Goal: Task Accomplishment & Management: Complete application form

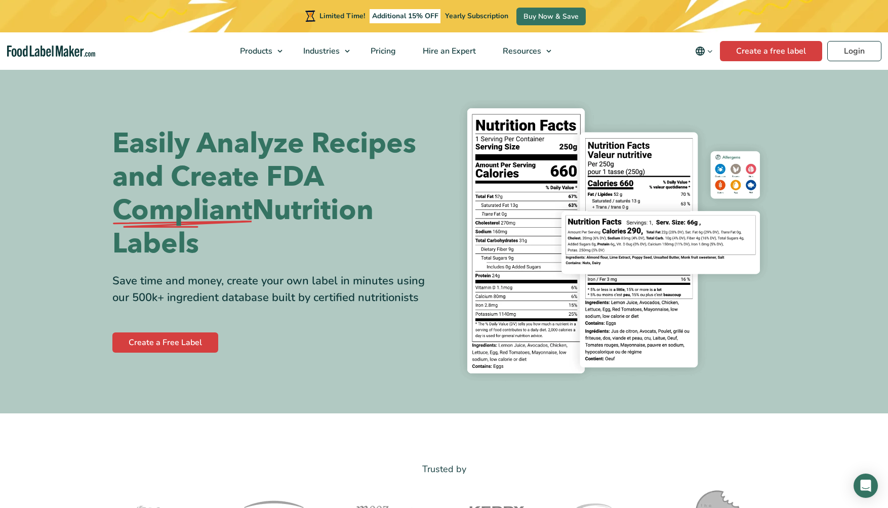
click at [180, 345] on link "Create a Free Label" at bounding box center [165, 343] width 106 height 20
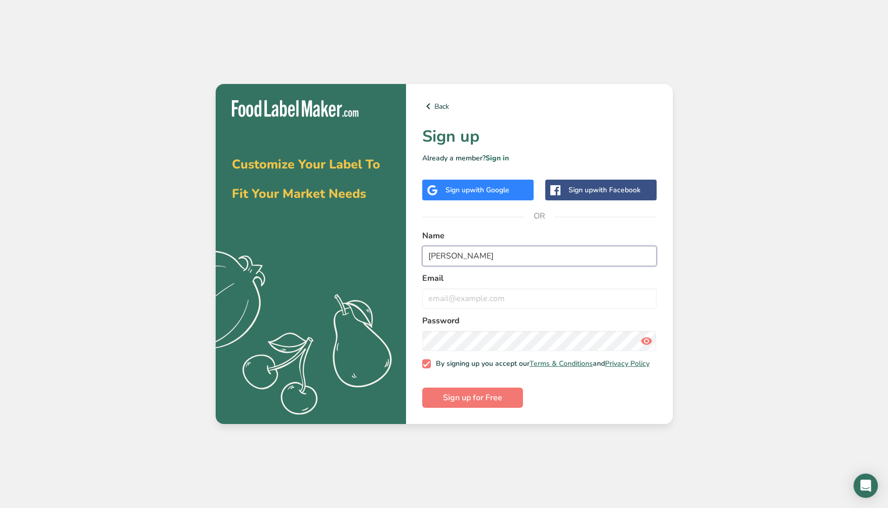
type input "[PERSON_NAME]"
type input "[EMAIL_ADDRESS][DOMAIN_NAME]"
click at [648, 338] on icon at bounding box center [646, 341] width 12 height 18
click at [481, 398] on span "Sign up for Free" at bounding box center [472, 398] width 59 height 12
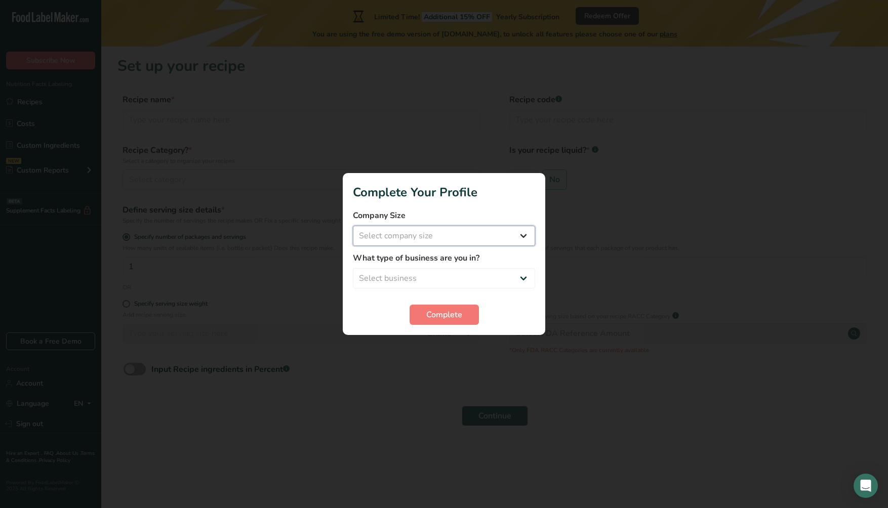
select select "1"
select select "5"
click at [453, 318] on span "Complete" at bounding box center [444, 315] width 36 height 12
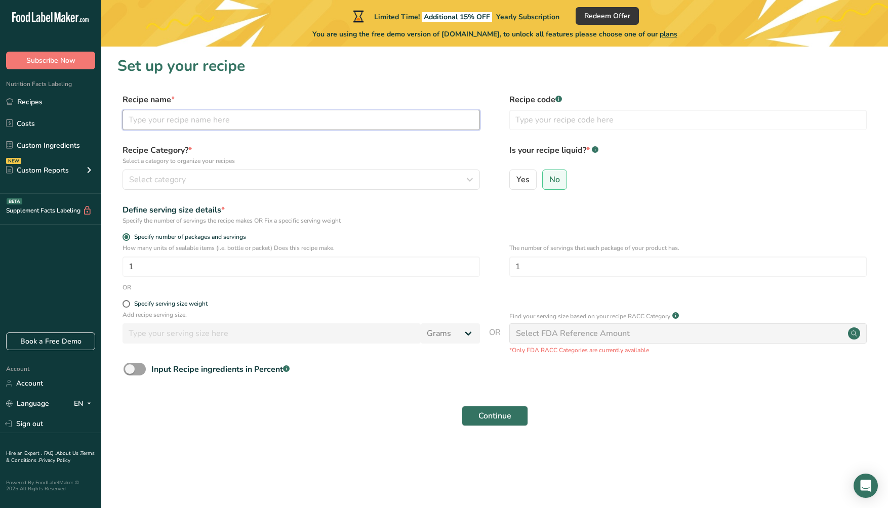
click at [234, 120] on input "text" at bounding box center [300, 120] width 357 height 20
click at [470, 177] on icon "button" at bounding box center [470, 180] width 12 height 18
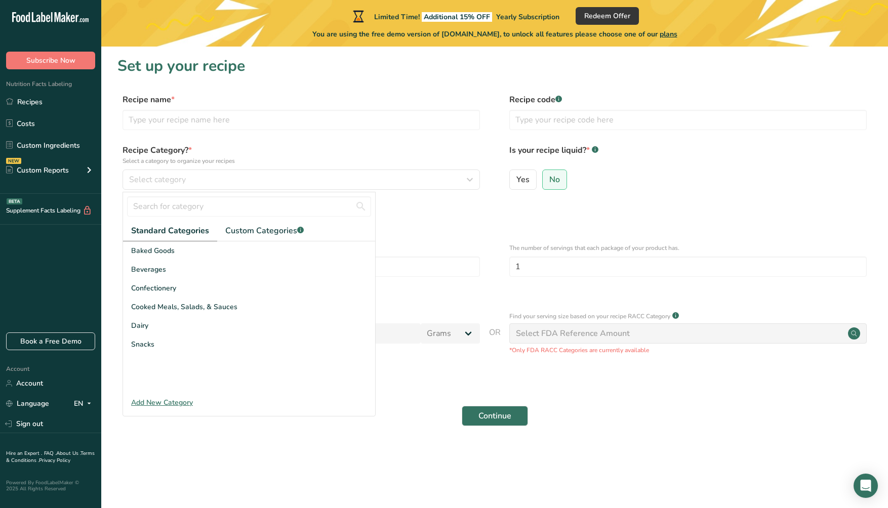
click at [474, 148] on label "Recipe Category? * Select a category to organize your recipes" at bounding box center [300, 154] width 357 height 21
